Goal: Contribute content: Contribute content

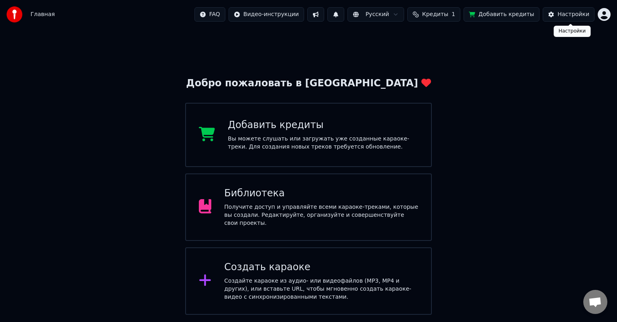
click at [574, 21] on button "Настройки" at bounding box center [569, 14] width 52 height 14
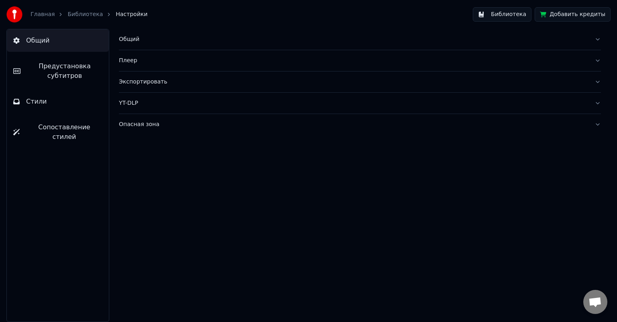
click at [48, 14] on link "Главная" at bounding box center [43, 14] width 24 height 8
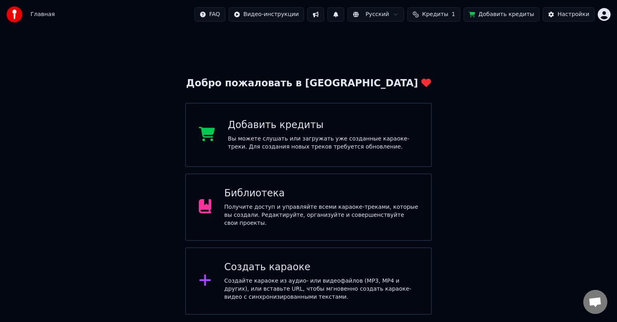
click at [265, 214] on div "Получите доступ и управляйте всеми караоке-треками, которые вы создали. Редакти…" at bounding box center [321, 215] width 194 height 24
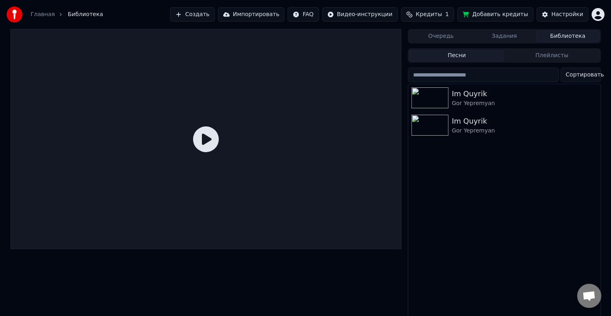
click at [206, 140] on icon at bounding box center [206, 139] width 26 height 26
click at [435, 123] on img at bounding box center [429, 125] width 37 height 21
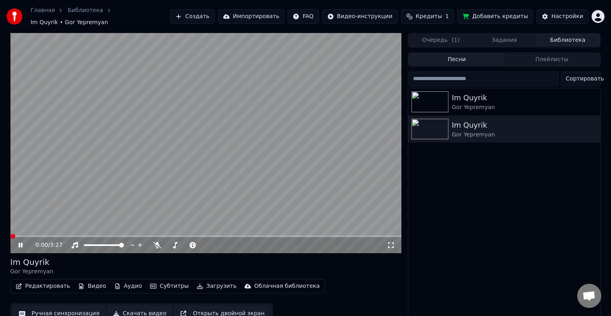
click at [10, 234] on span at bounding box center [12, 236] width 5 height 5
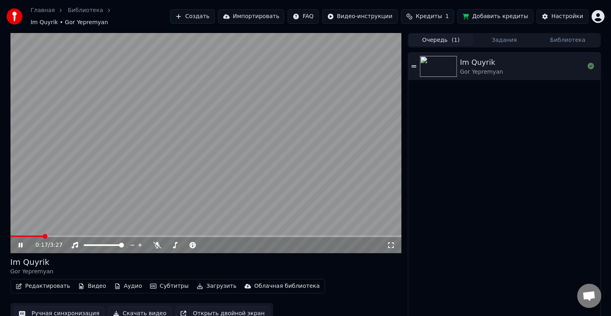
click at [449, 39] on button "Очередь ( 1 )" at bounding box center [441, 40] width 64 height 12
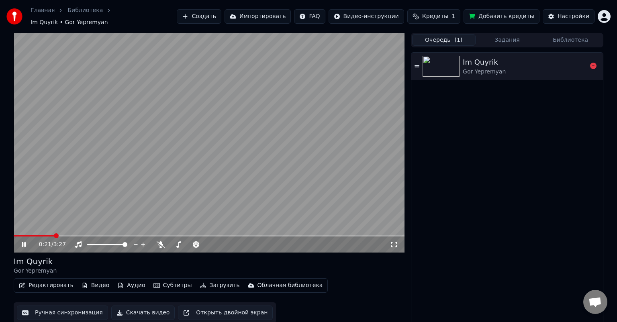
click at [494, 57] on div "Im Quyrik" at bounding box center [484, 62] width 43 height 11
click at [196, 242] on icon at bounding box center [196, 245] width 8 height 6
click at [515, 39] on button "Задания" at bounding box center [508, 40] width 64 height 12
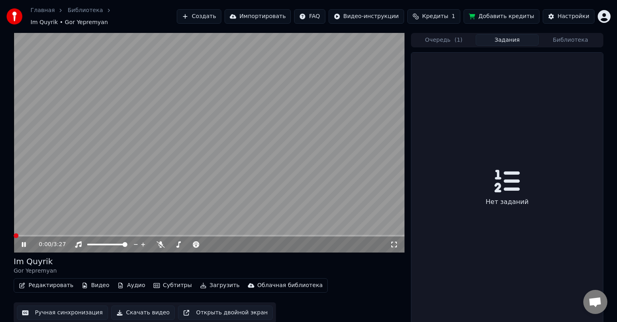
click at [583, 37] on button "Библиотека" at bounding box center [571, 40] width 64 height 12
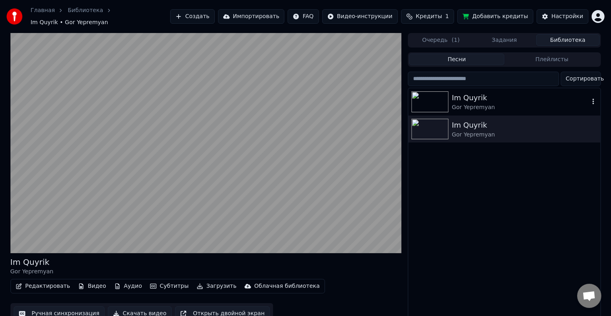
click at [469, 103] on div "Gor Yepremyan" at bounding box center [519, 107] width 137 height 8
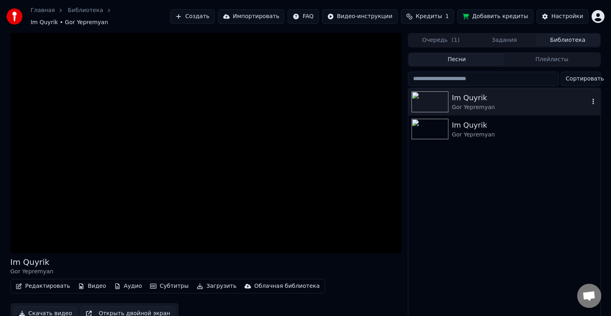
click at [469, 103] on div "Gor Yepremyan" at bounding box center [519, 107] width 137 height 8
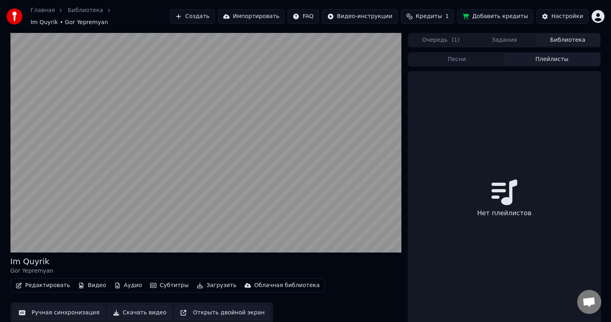
click at [551, 53] on button "Плейлисты" at bounding box center [551, 59] width 95 height 12
click at [448, 37] on button "Очередь ( 1 )" at bounding box center [441, 40] width 64 height 12
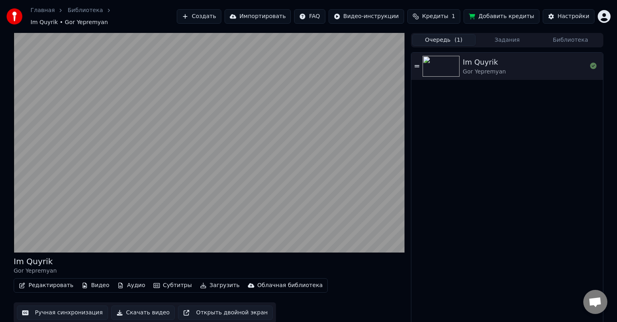
click at [449, 14] on span "Кредиты" at bounding box center [435, 16] width 26 height 8
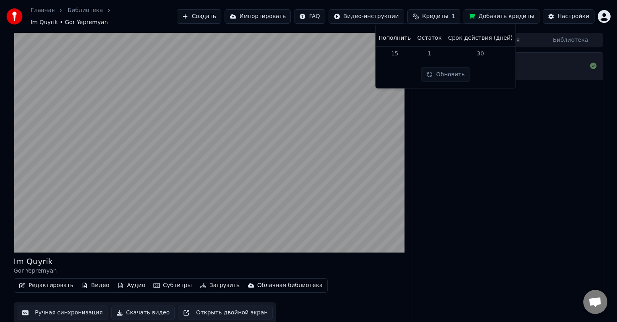
click at [461, 75] on button "Обновить" at bounding box center [446, 75] width 49 height 14
drag, startPoint x: 555, startPoint y: 83, endPoint x: 559, endPoint y: 78, distance: 6.5
click at [555, 84] on div "Im Quyrik Gor Yepremyan" at bounding box center [508, 189] width 192 height 273
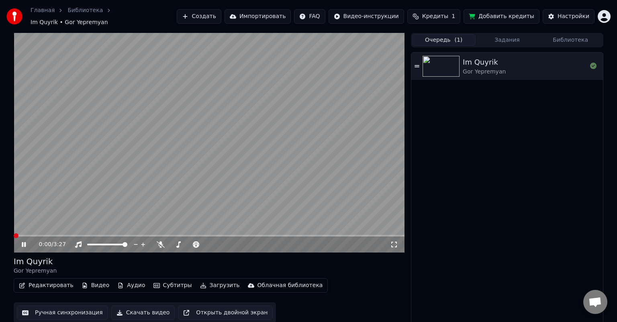
click at [43, 14] on link "Главная" at bounding box center [43, 10] width 24 height 8
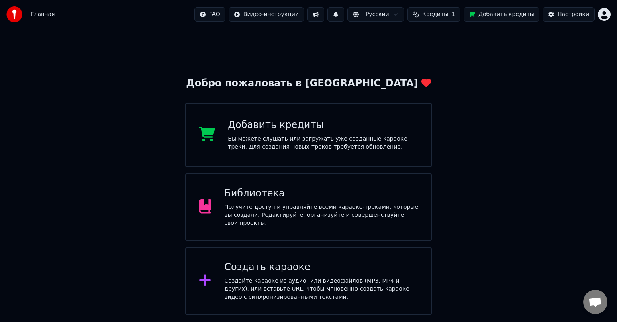
click at [264, 268] on div "Создать караоке" at bounding box center [321, 267] width 194 height 13
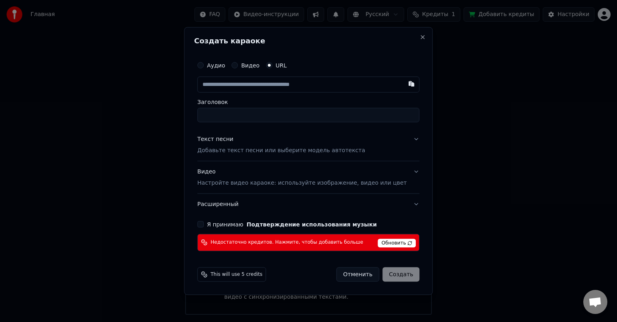
click at [204, 68] on button "Аудио" at bounding box center [200, 65] width 6 height 6
click at [219, 85] on div "Выбрать файл" at bounding box center [225, 85] width 55 height 14
type input "**********"
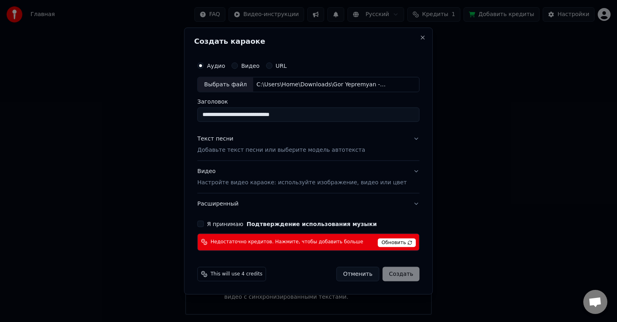
click at [320, 242] on span "Недостаточно кредитов. Нажмите, чтобы добавить больше" at bounding box center [287, 242] width 153 height 6
click at [394, 244] on span "Обновить" at bounding box center [397, 242] width 38 height 9
drag, startPoint x: 405, startPoint y: 43, endPoint x: 410, endPoint y: 43, distance: 5.2
click at [405, 43] on h2 "Создать караоке" at bounding box center [308, 41] width 229 height 7
click at [420, 40] on button "Close" at bounding box center [423, 38] width 6 height 6
